Goal: Transaction & Acquisition: Purchase product/service

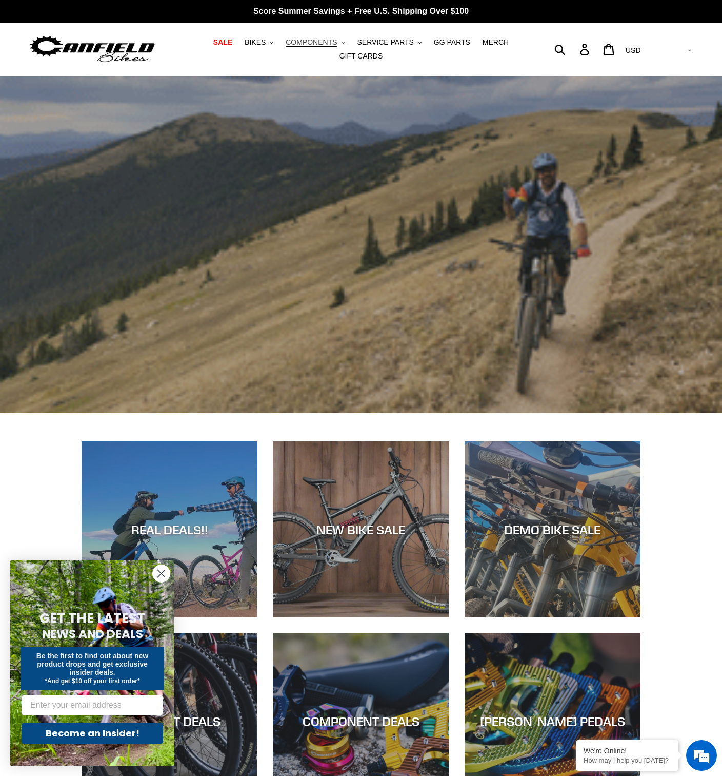
click at [312, 47] on span "COMPONENTS" at bounding box center [311, 42] width 51 height 9
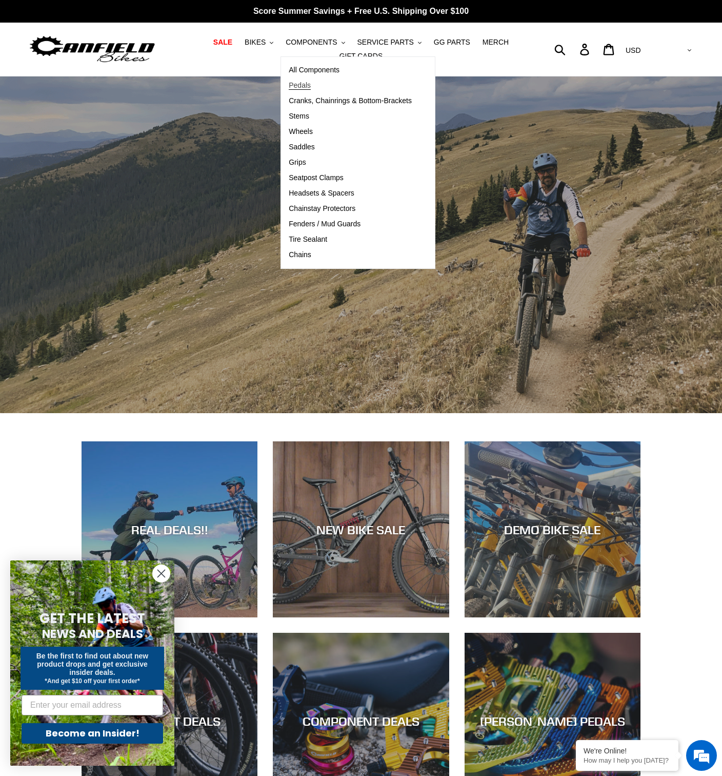
click at [289, 85] on span "Pedals" at bounding box center [300, 85] width 22 height 9
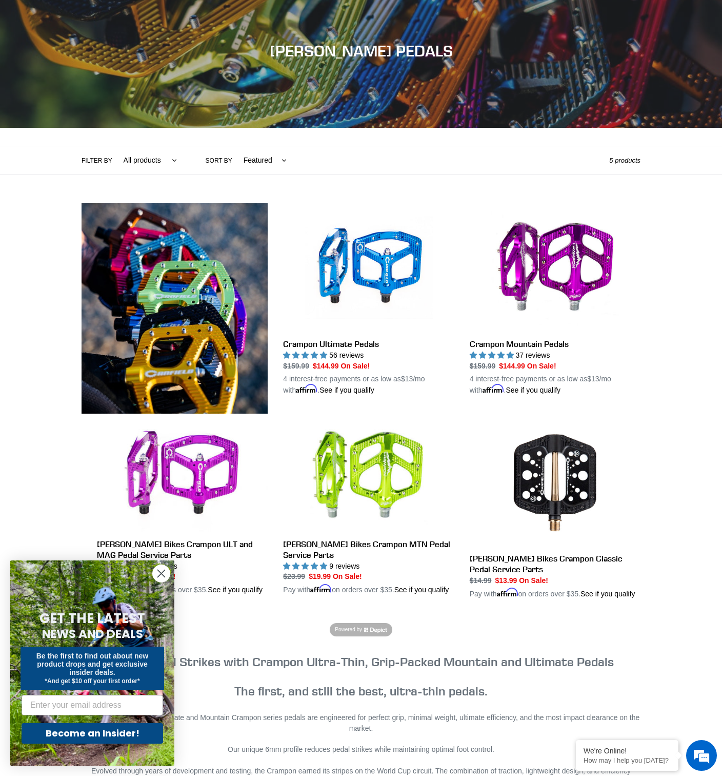
scroll to position [154, 0]
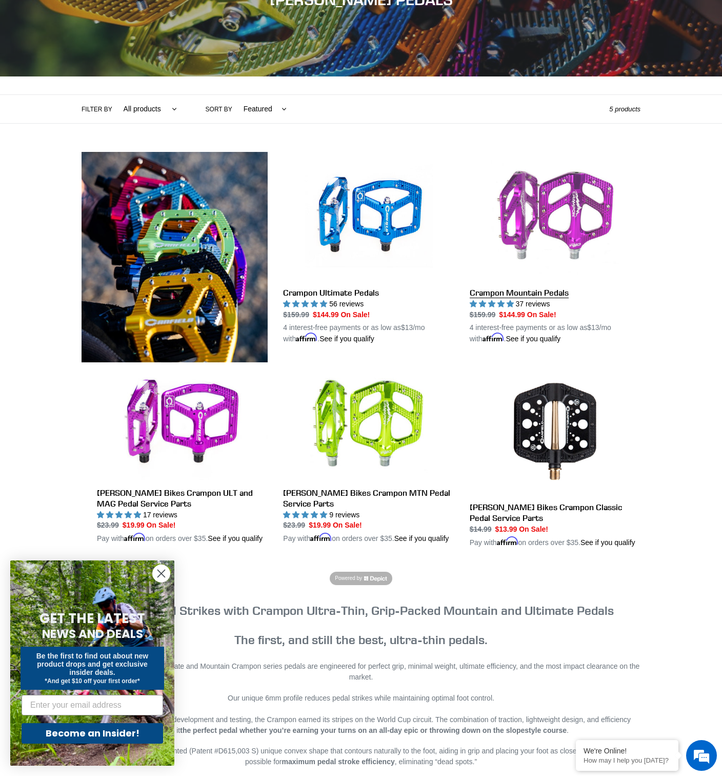
click at [530, 288] on link "Crampon Mountain Pedals" at bounding box center [555, 248] width 171 height 192
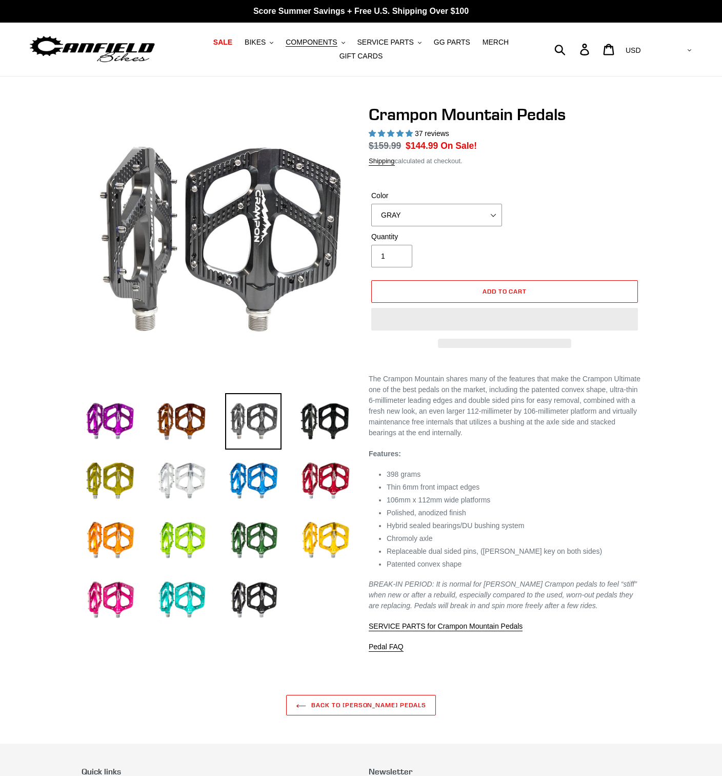
select select "highest-rating"
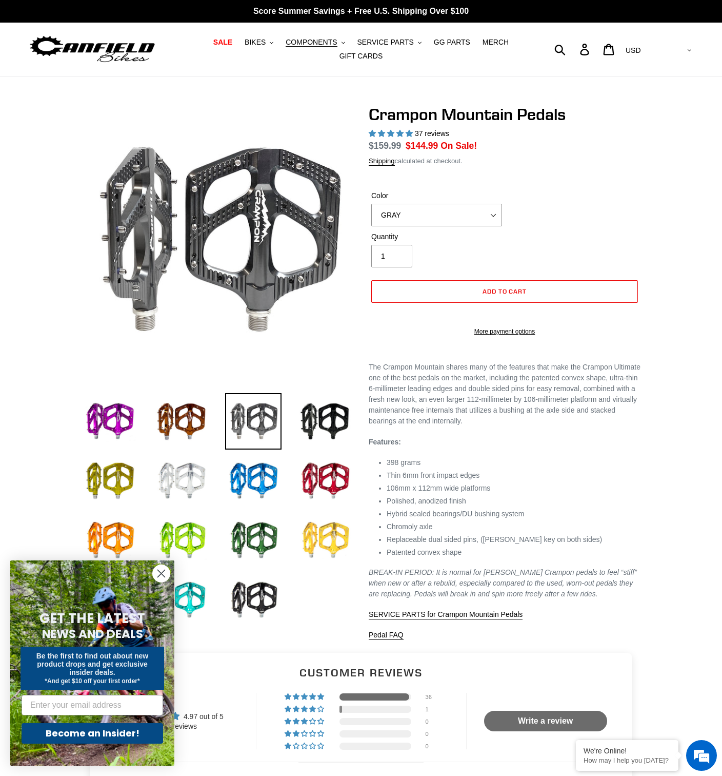
scroll to position [103, 0]
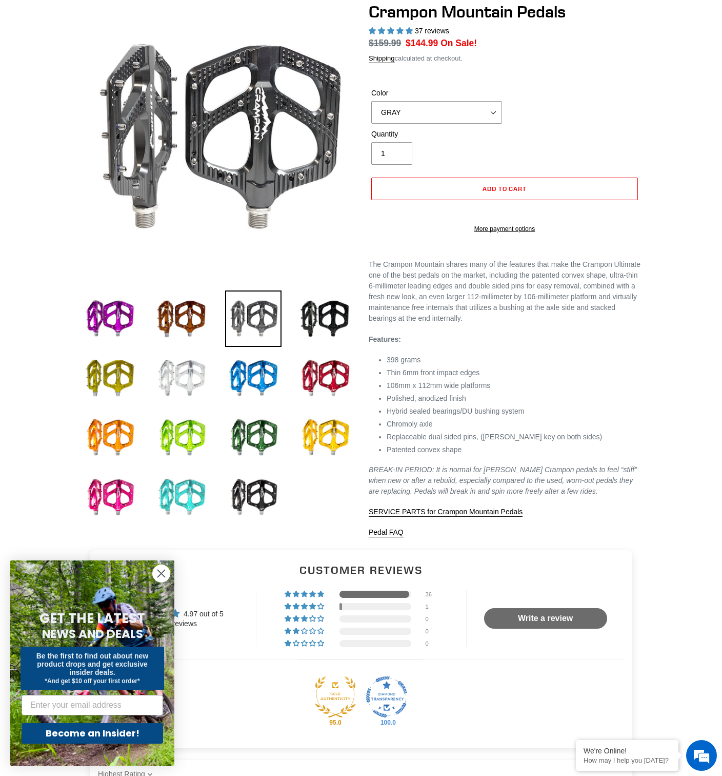
click at [165, 486] on img at bounding box center [181, 497] width 56 height 56
select select "TURQUOISE"
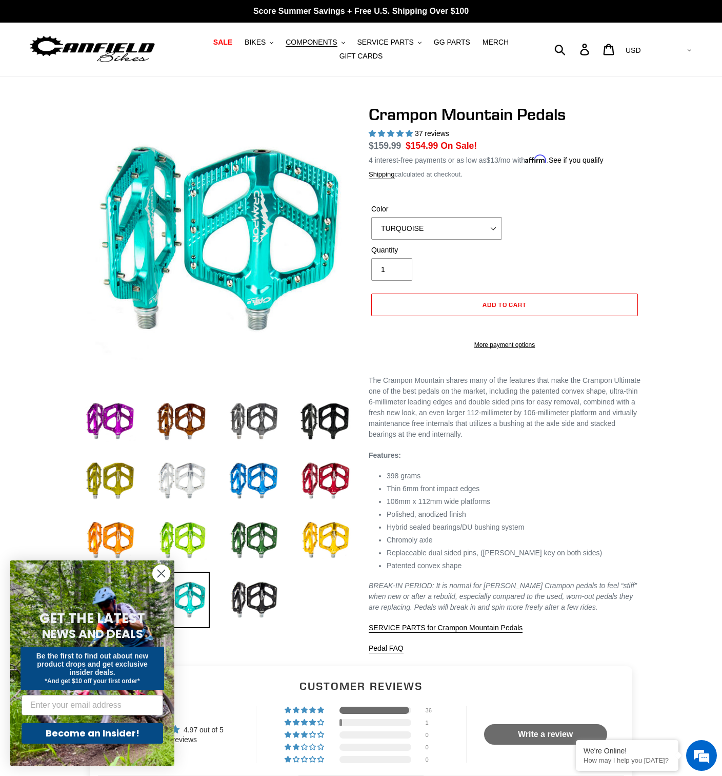
scroll to position [0, 0]
